Goal: Task Accomplishment & Management: Manage account settings

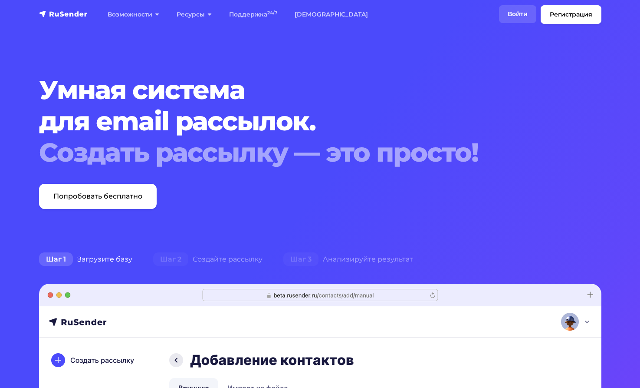
click at [521, 15] on link "Войти" at bounding box center [517, 14] width 37 height 18
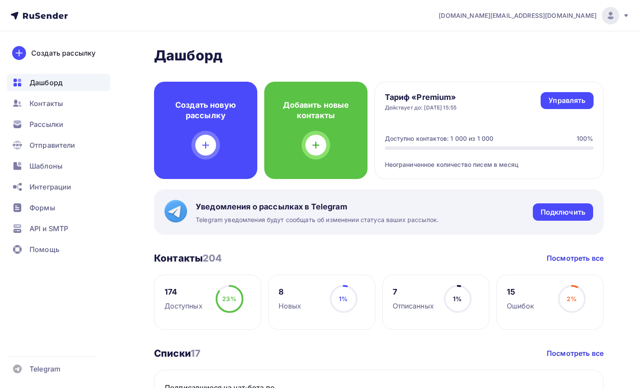
click at [46, 101] on span "Контакты" at bounding box center [46, 103] width 33 height 10
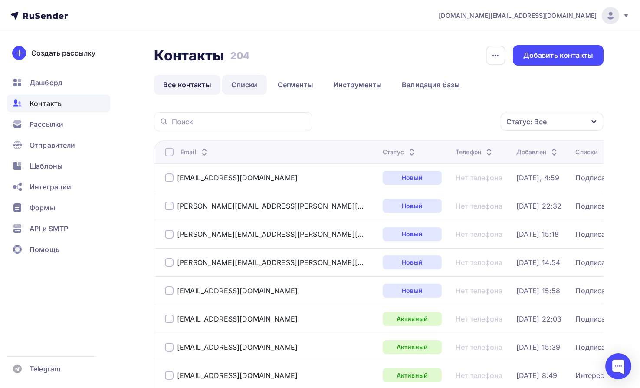
click at [247, 83] on link "Списки" at bounding box center [244, 85] width 45 height 20
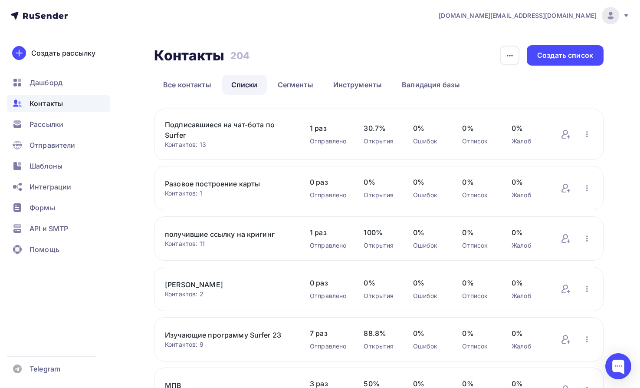
click at [197, 124] on link "Подписавшиеся на чат-бота по Surfer" at bounding box center [229, 129] width 128 height 21
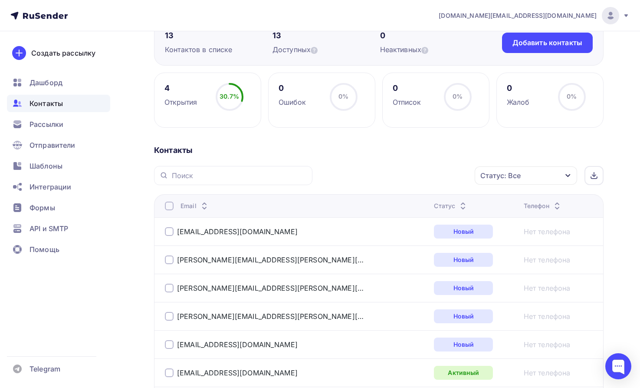
scroll to position [177, 0]
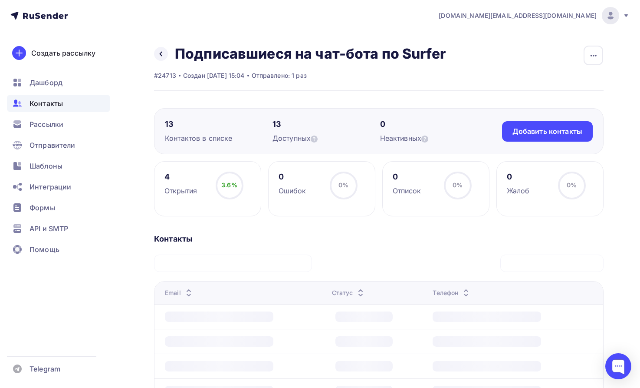
scroll to position [177, 0]
